Goal: Information Seeking & Learning: Learn about a topic

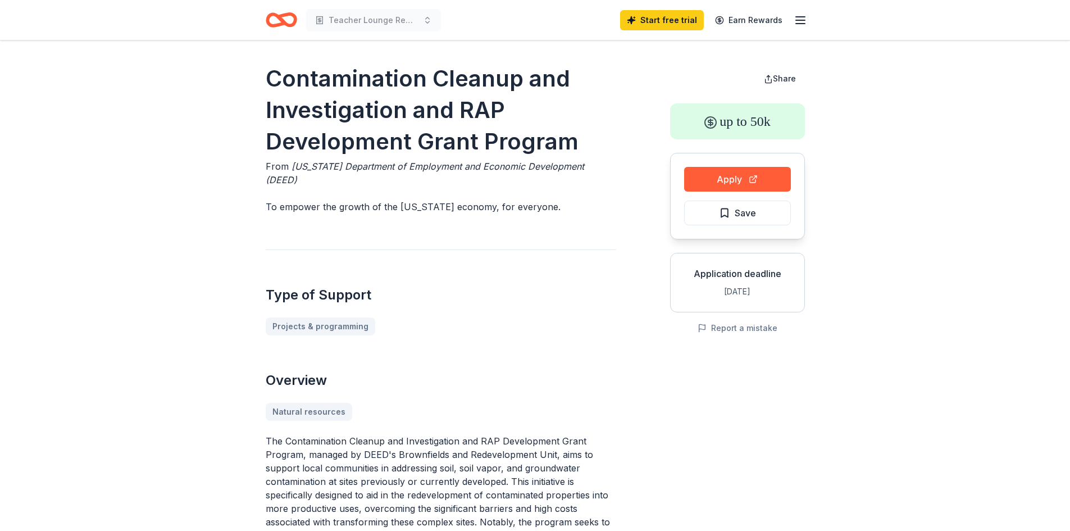
click at [281, 26] on icon "Home" at bounding box center [281, 20] width 31 height 26
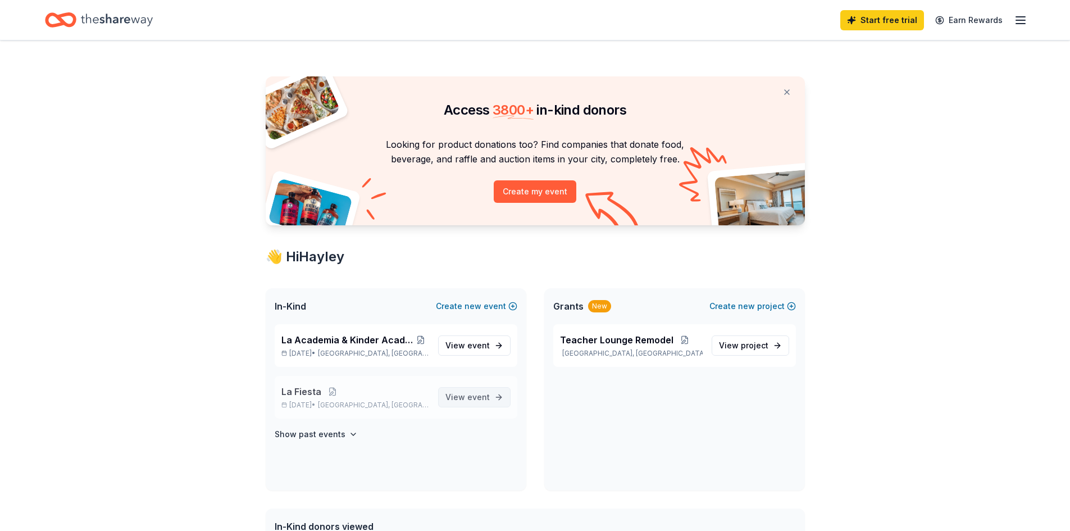
click at [487, 399] on span "event" at bounding box center [478, 397] width 22 height 10
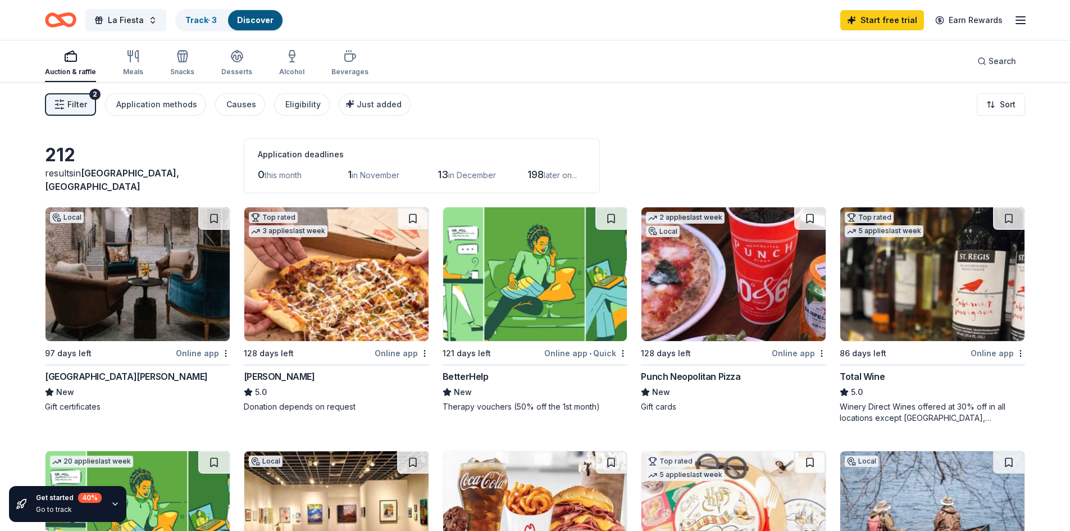
click at [1023, 15] on icon "button" at bounding box center [1019, 19] width 13 height 13
click at [894, 122] on link "Pricing" at bounding box center [882, 122] width 29 height 11
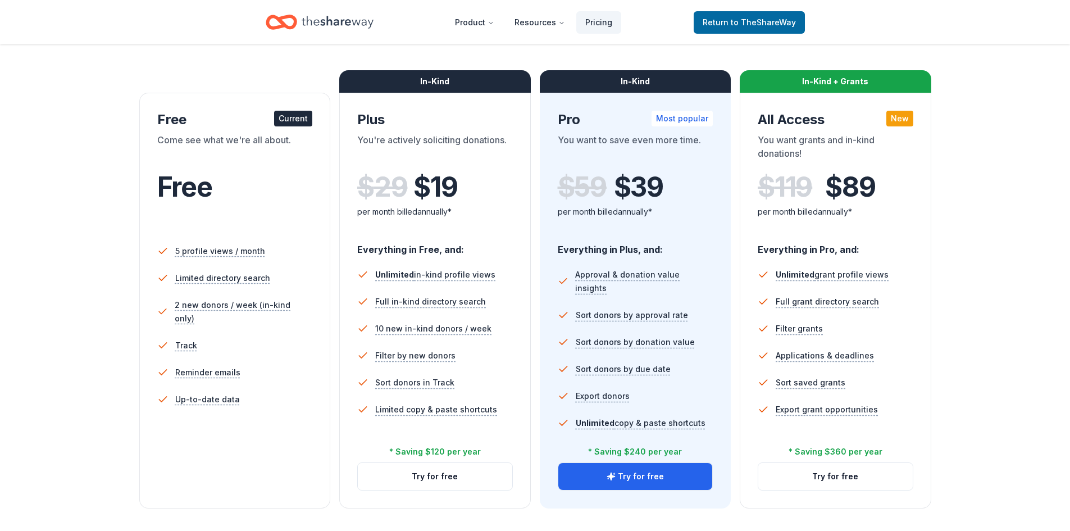
scroll to position [168, 0]
